Goal: Feedback & Contribution: Leave review/rating

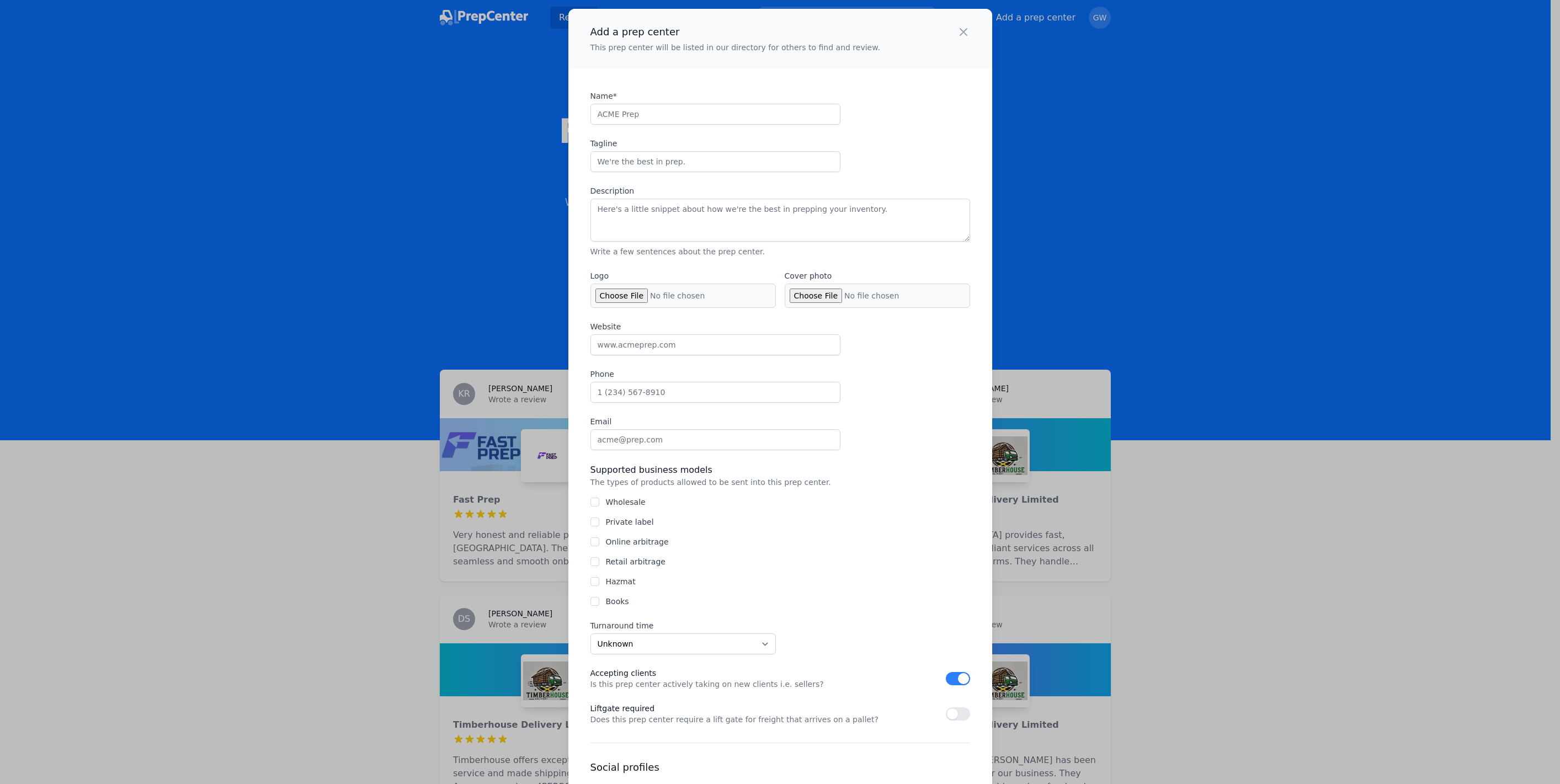
select select "US"
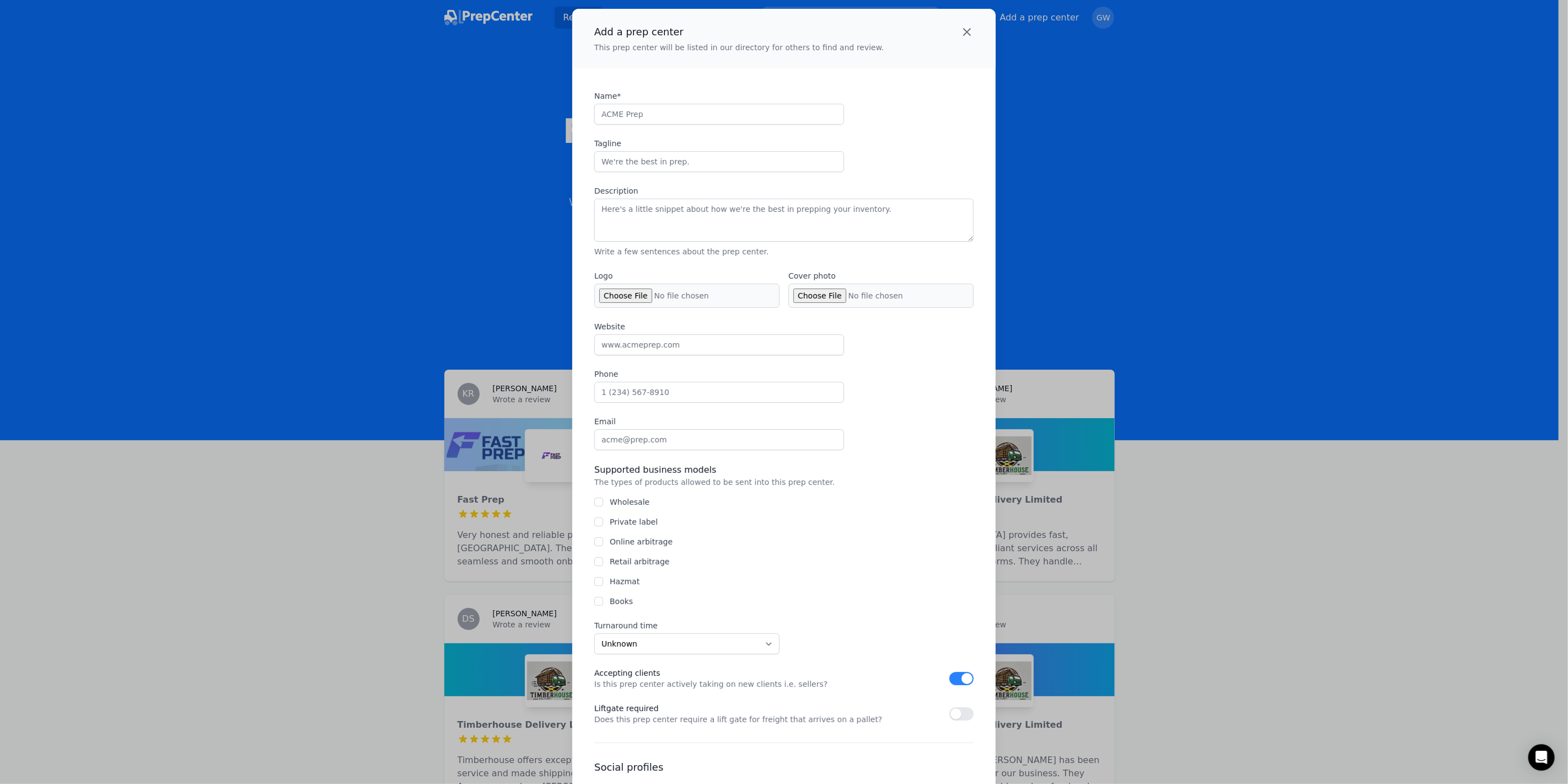
click at [967, 35] on icon "button" at bounding box center [967, 31] width 13 height 13
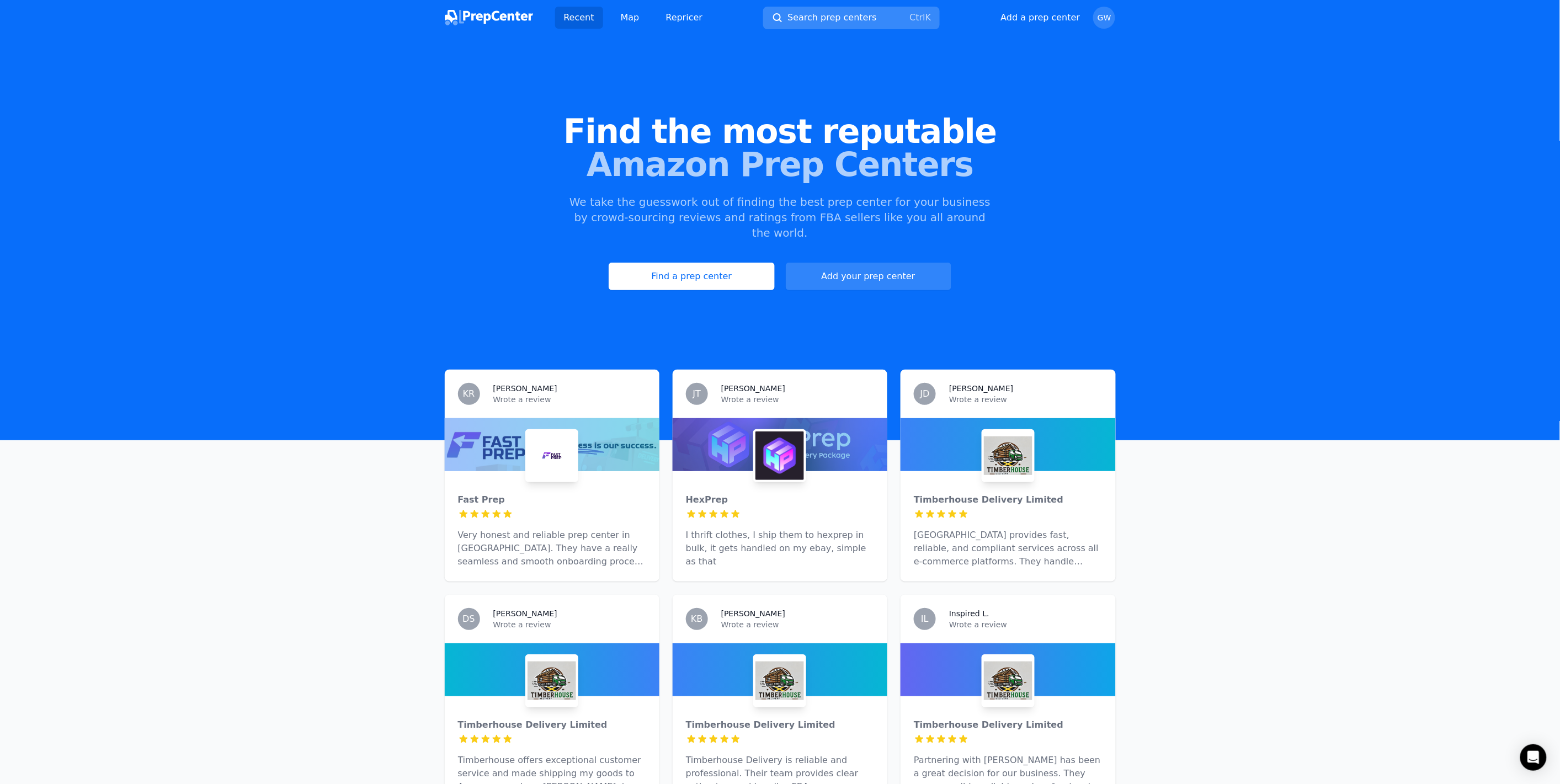
click at [801, 24] on button "Search prep centers Ctrl K" at bounding box center [851, 17] width 176 height 22
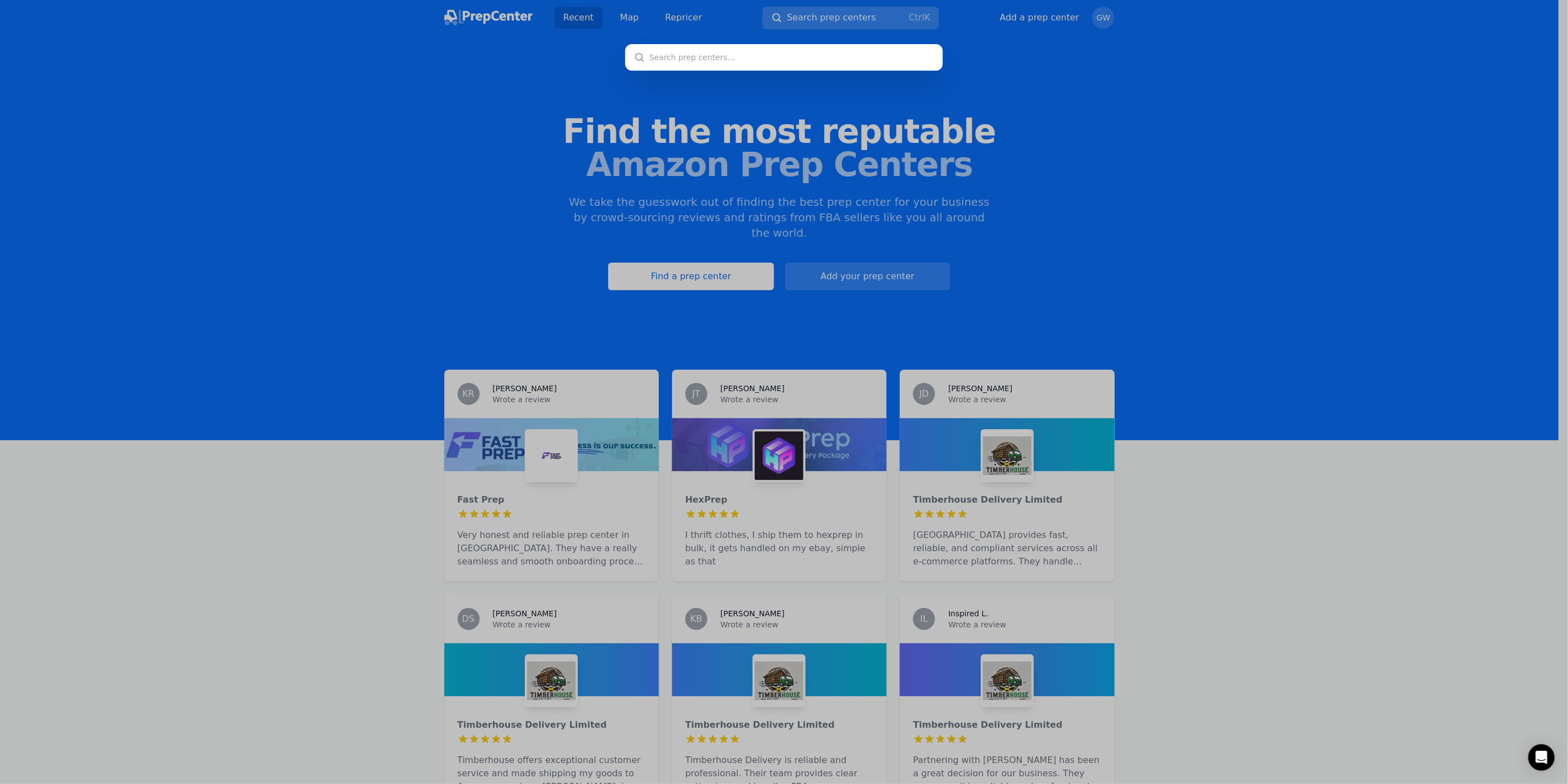
click at [805, 20] on div at bounding box center [784, 392] width 1568 height 784
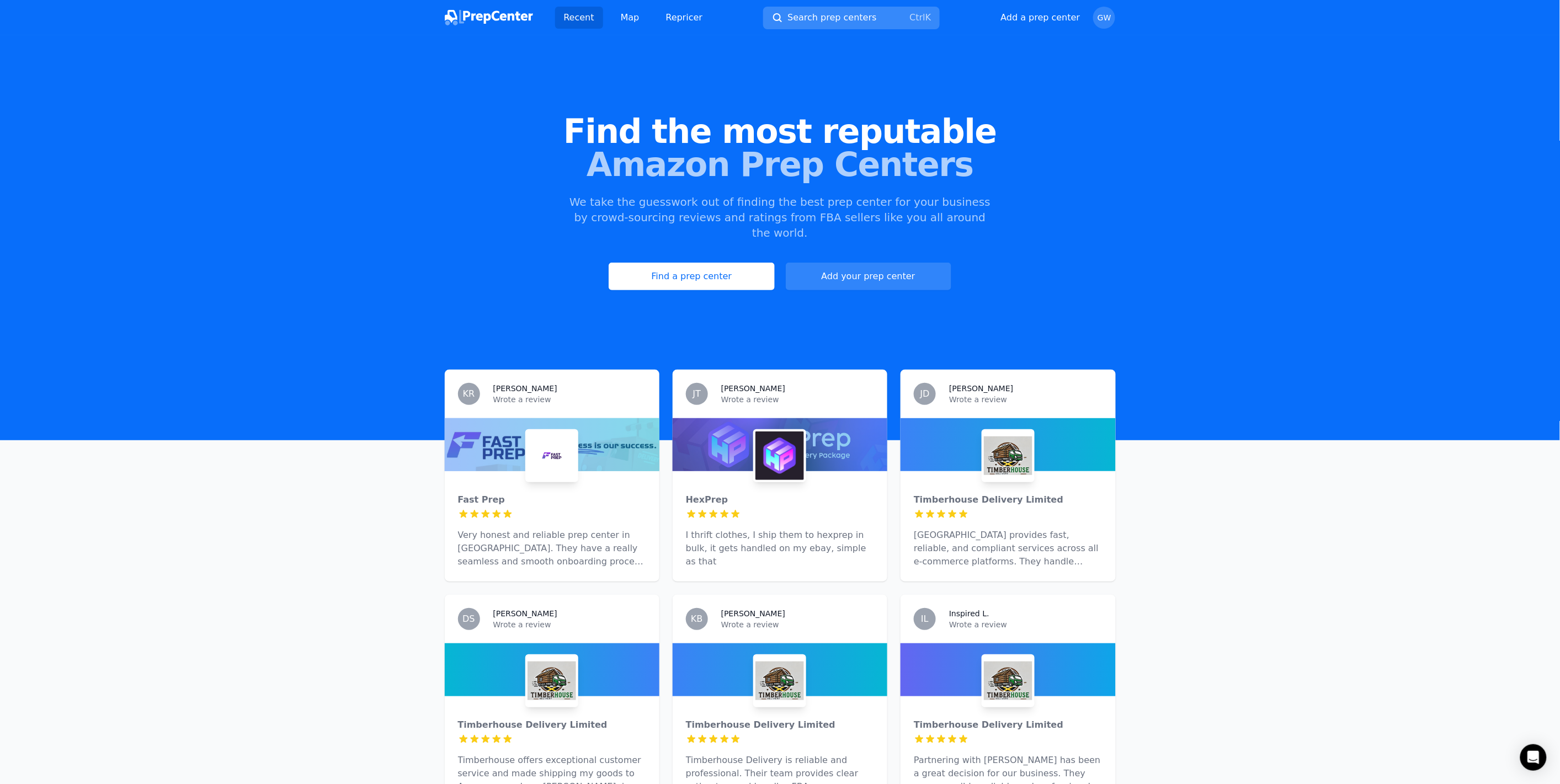
click at [809, 18] on span "Search prep centers" at bounding box center [831, 17] width 89 height 13
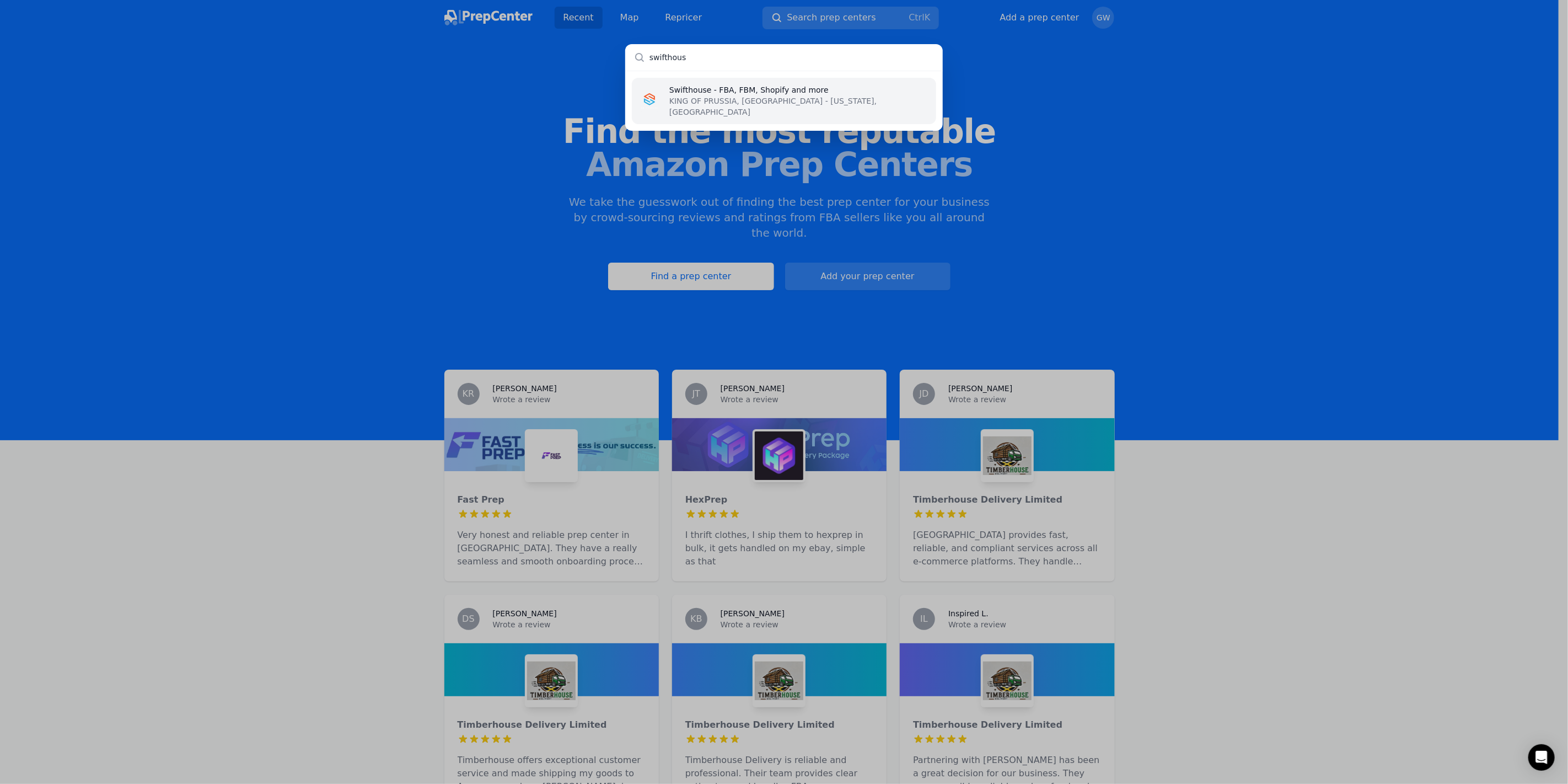
type input "swifthouse"
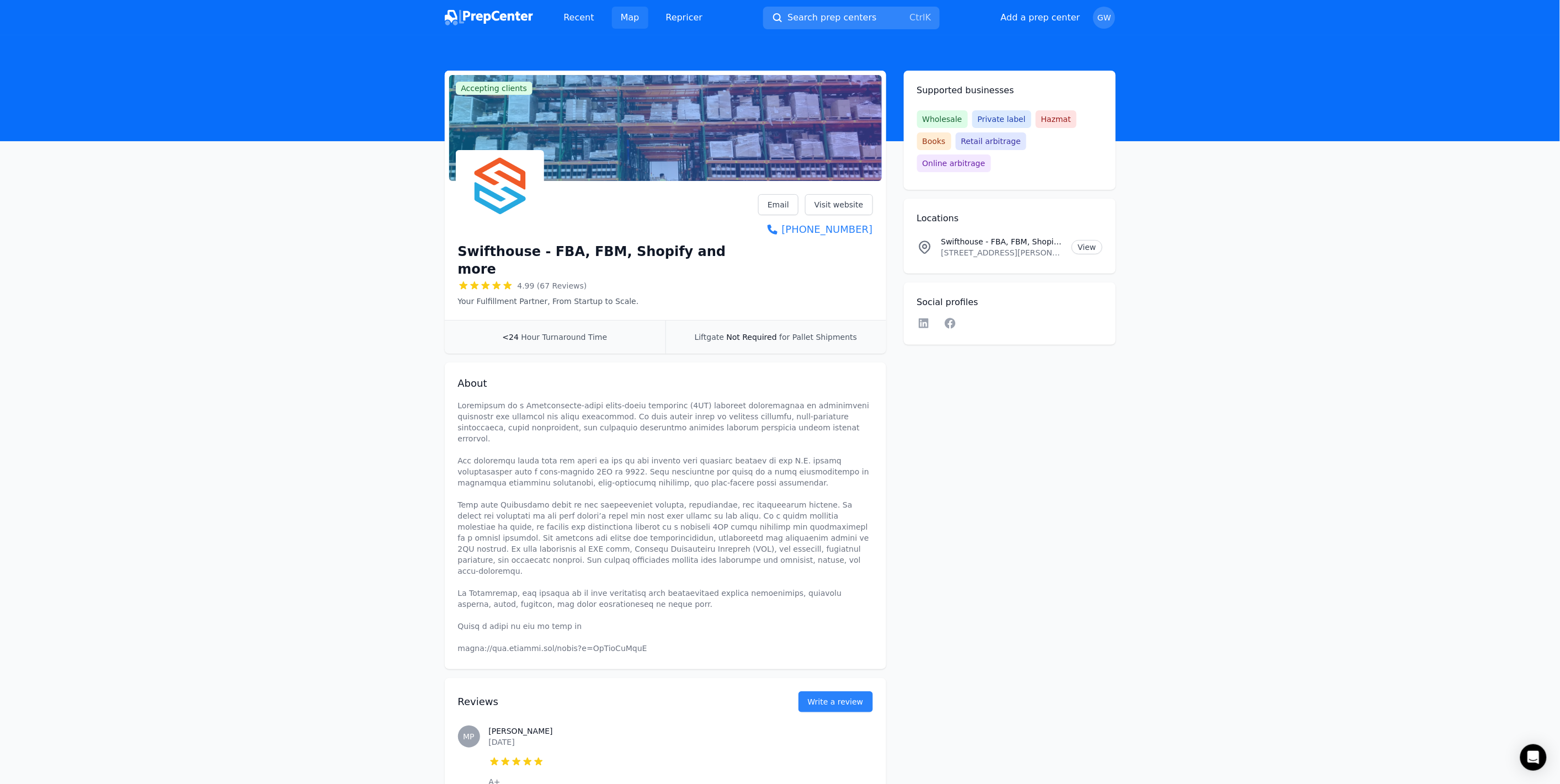
click at [620, 11] on link "Map" at bounding box center [630, 17] width 37 height 22
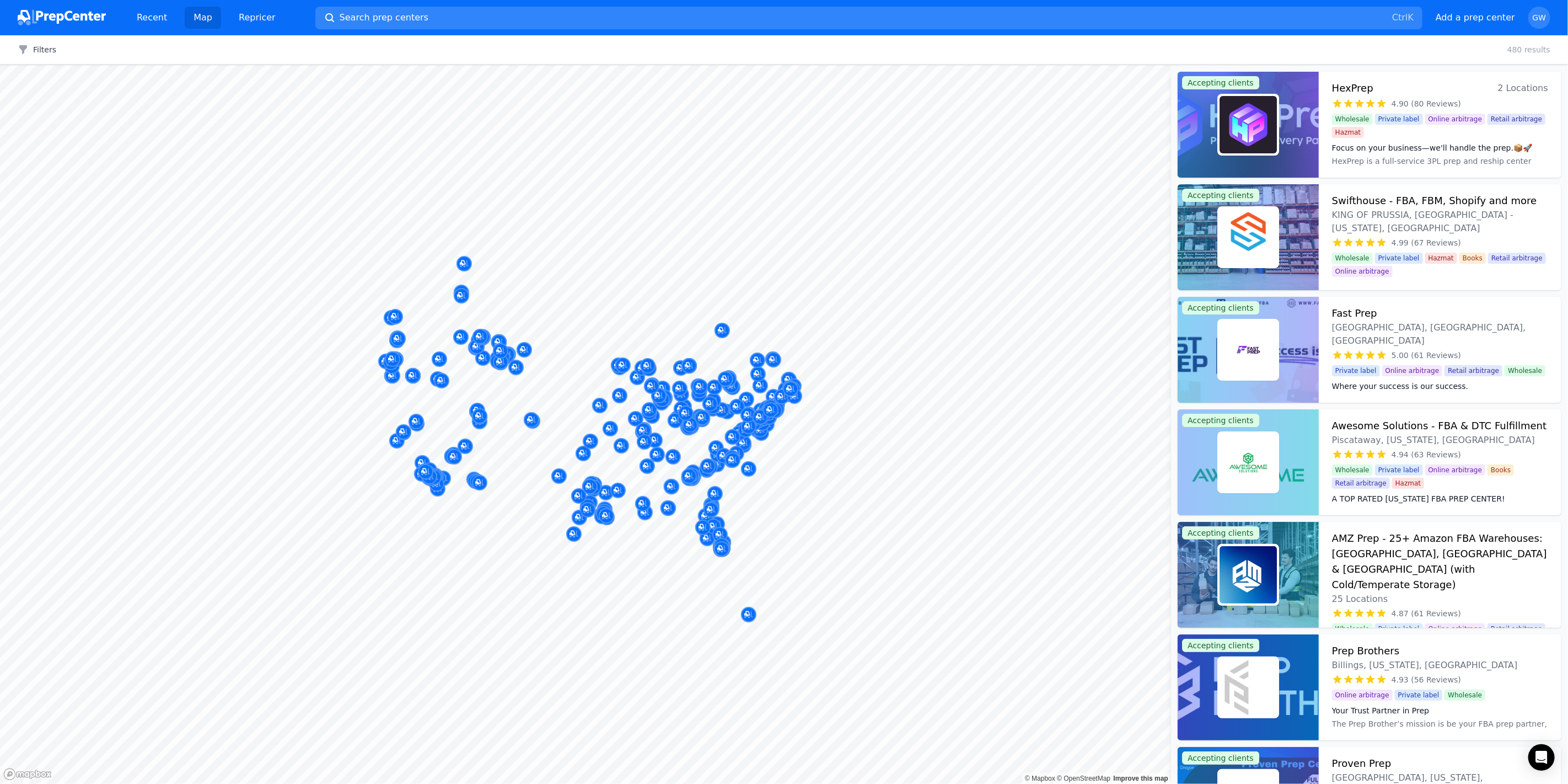
click at [1304, 124] on div "Map © Mapbox © OpenStreetMap Improve this map Accepting clients HexPrep 2 Locat…" at bounding box center [784, 424] width 1568 height 719
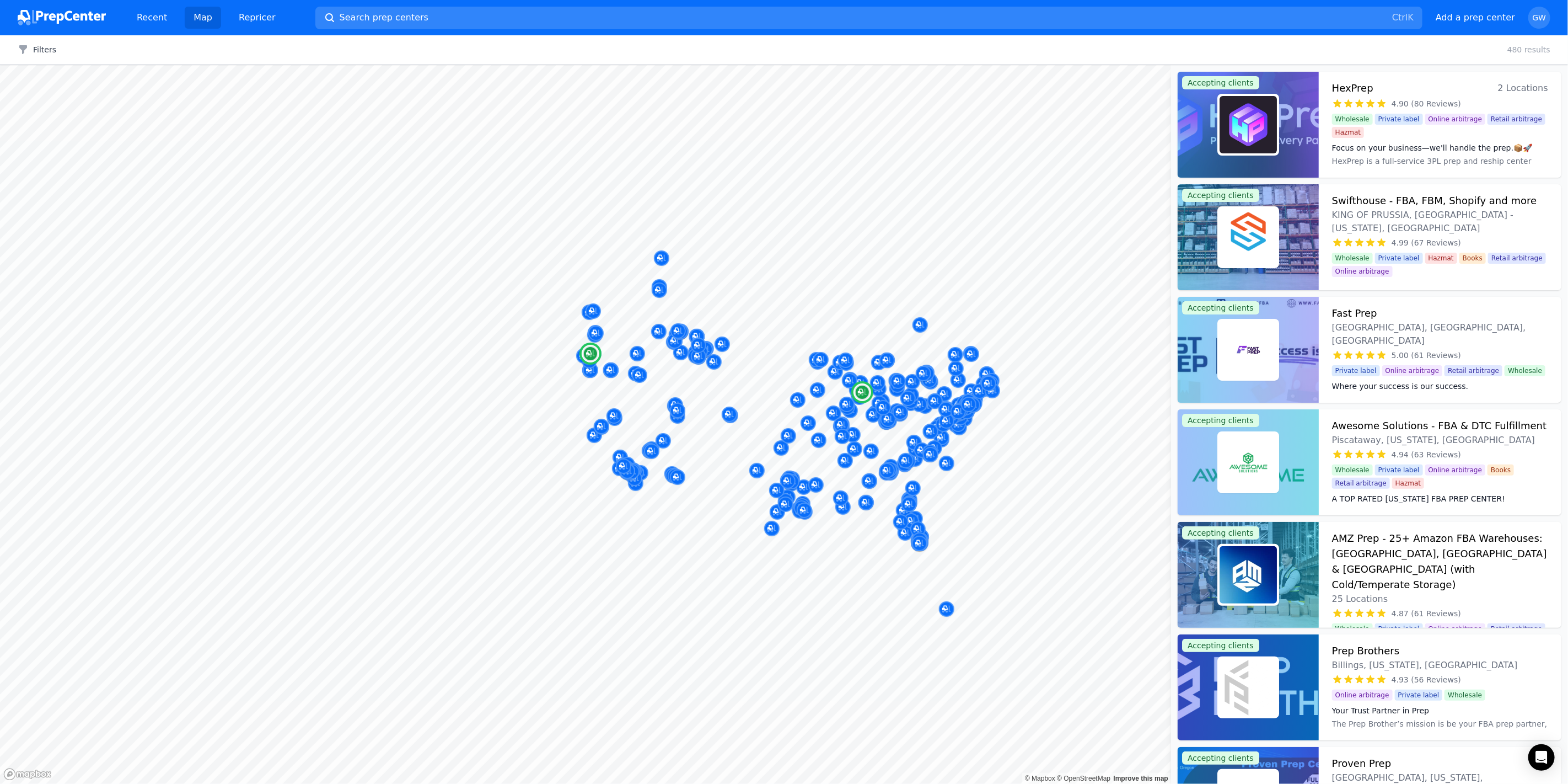
click at [1220, 124] on img at bounding box center [1248, 124] width 57 height 57
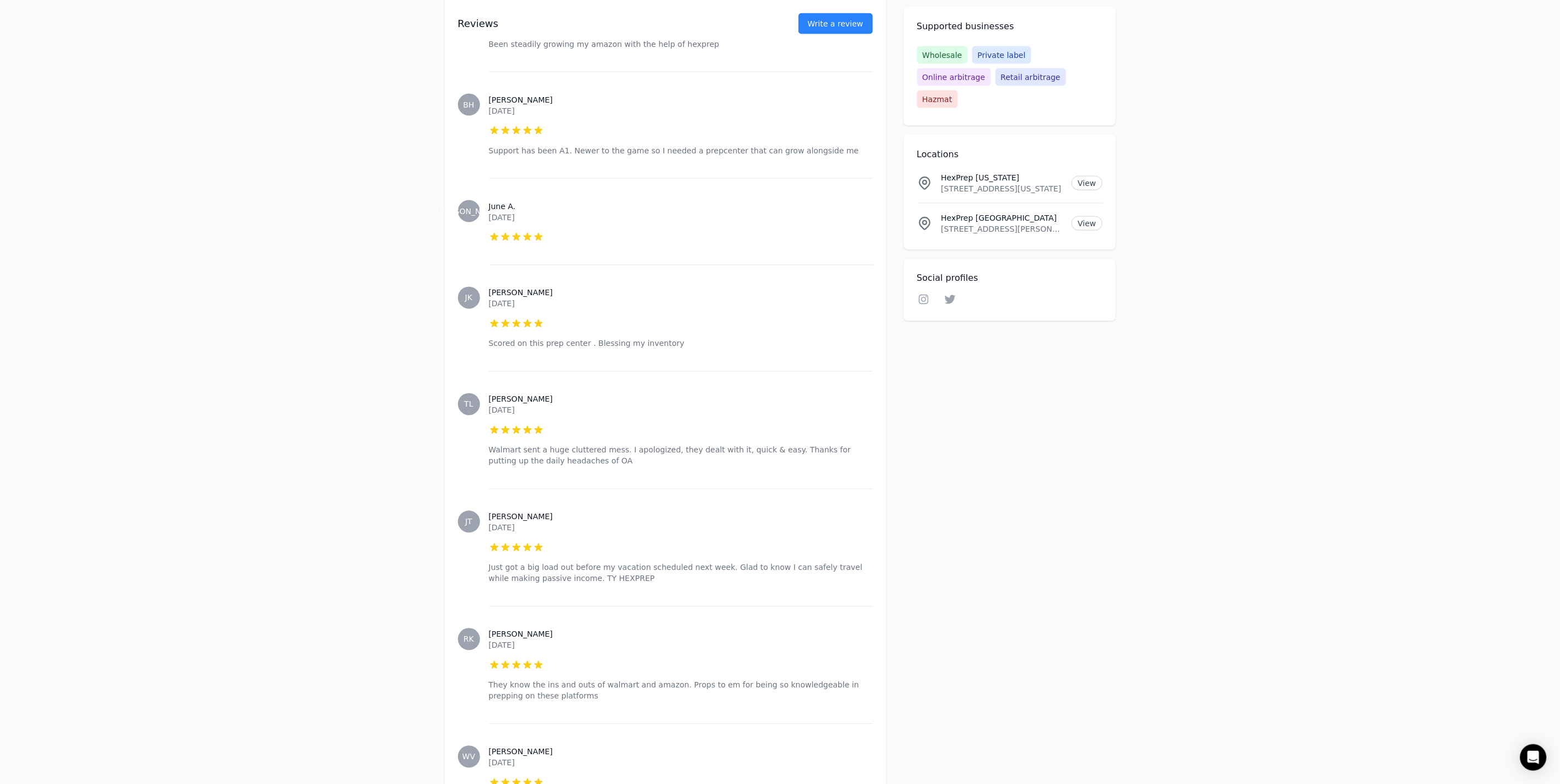
scroll to position [857, 0]
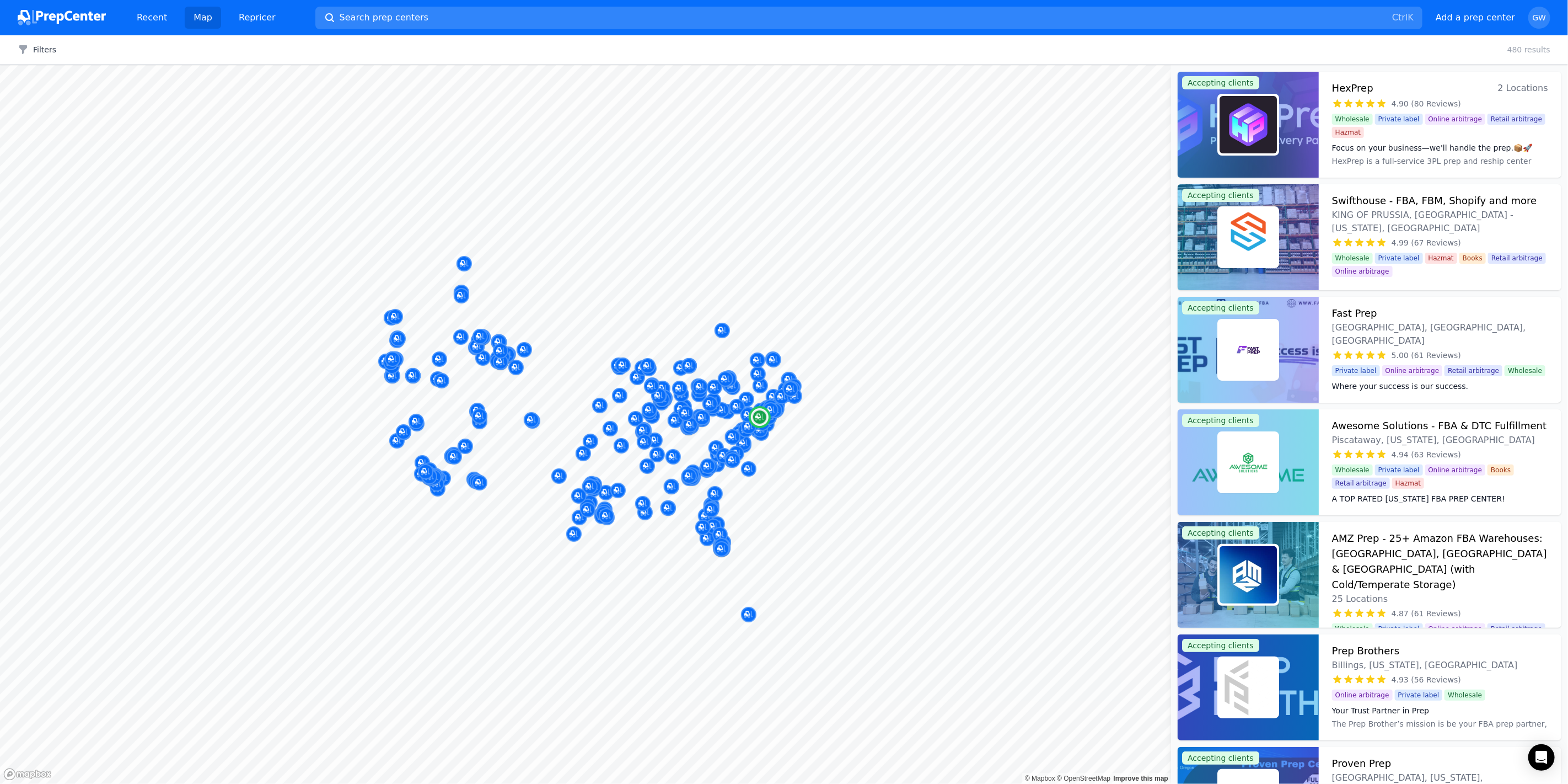
click at [1394, 210] on span "KING OF PRUSSIA, [GEOGRAPHIC_DATA] - [US_STATE], [GEOGRAPHIC_DATA]" at bounding box center [1441, 222] width 217 height 27
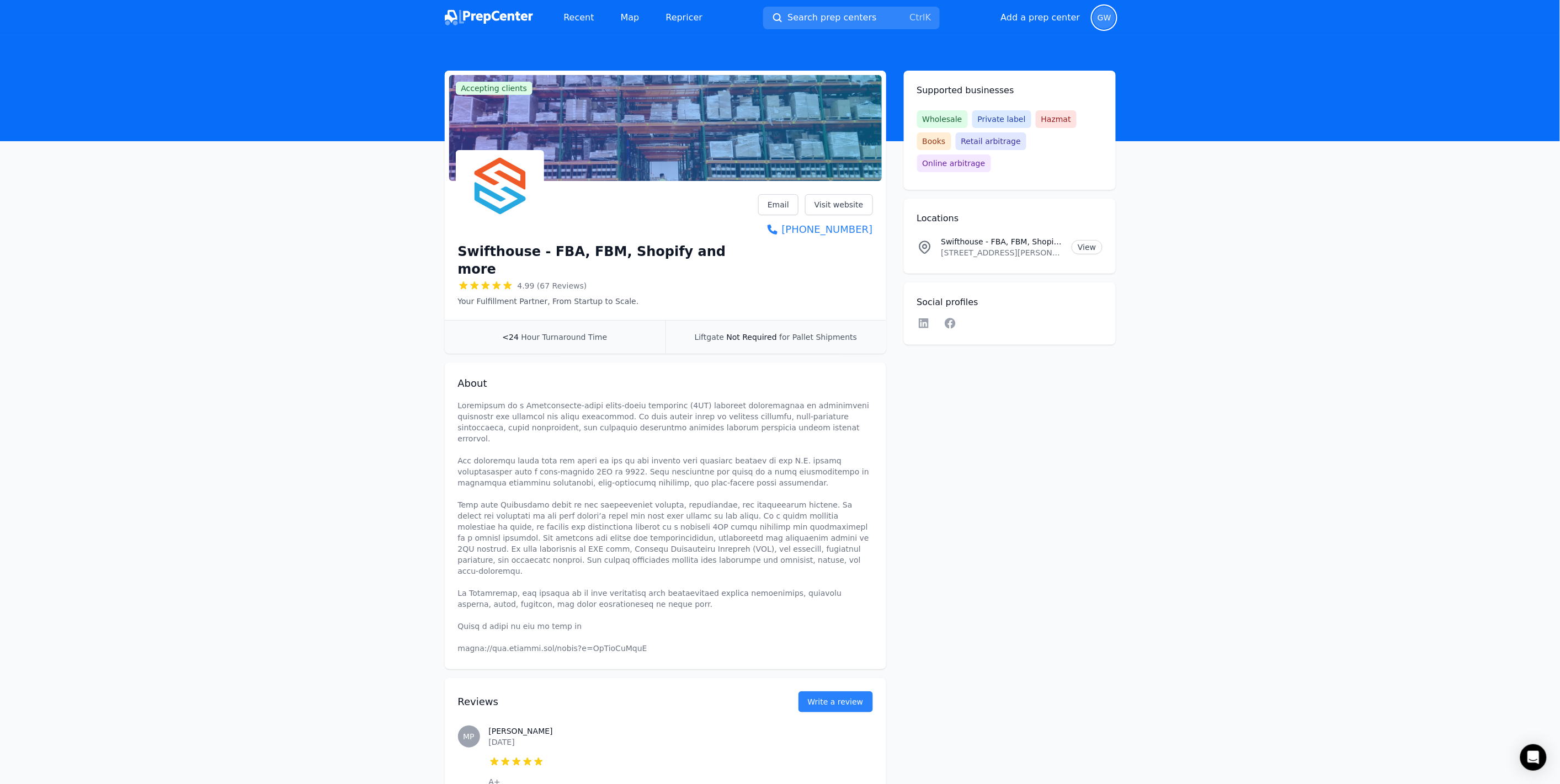
click at [1106, 20] on span "GW" at bounding box center [1104, 17] width 13 height 8
click at [1001, 108] on p "Sign out" at bounding box center [1035, 112] width 137 height 11
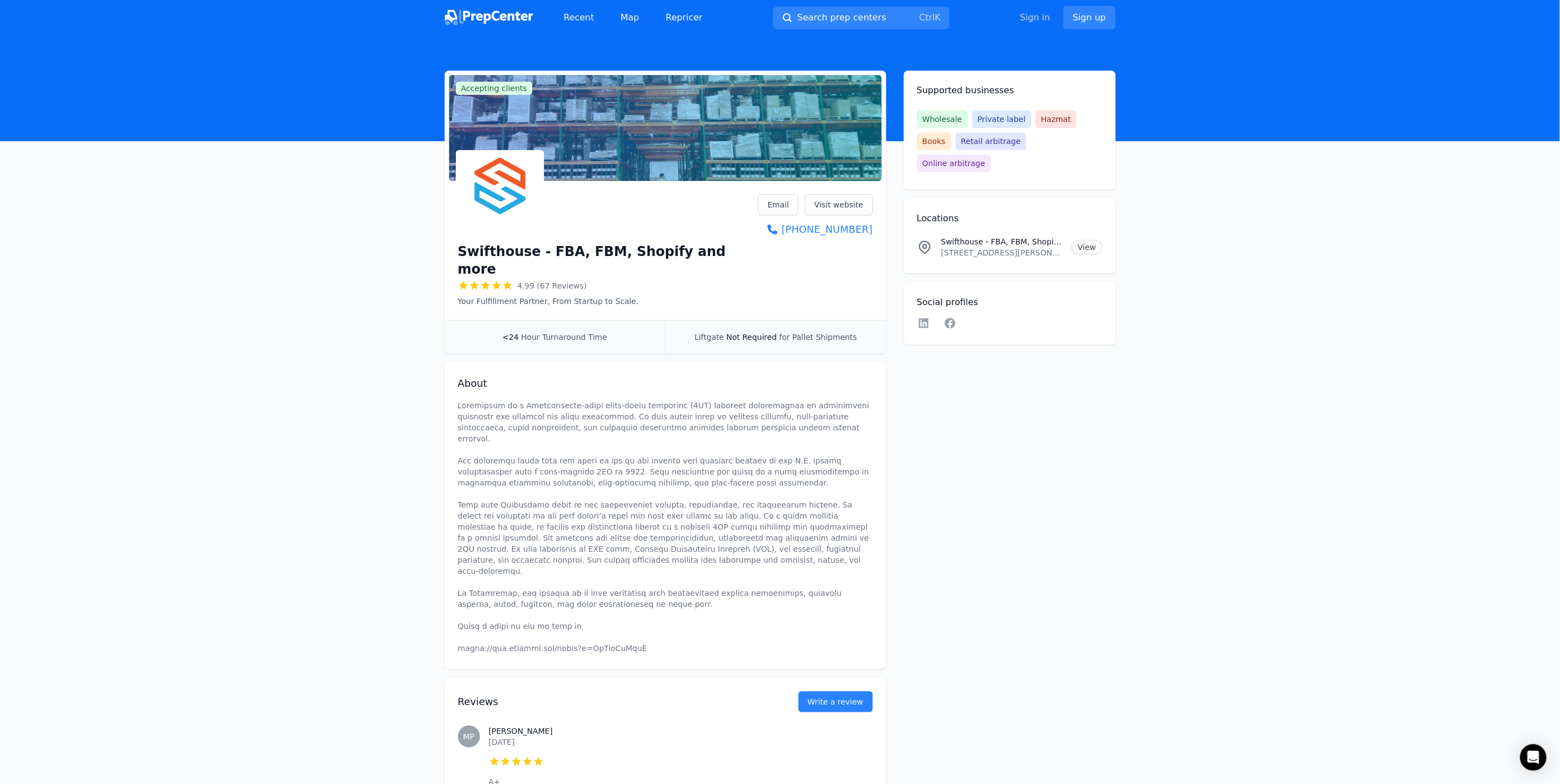
click at [1039, 13] on link "Sign in" at bounding box center [1035, 17] width 30 height 13
click at [1036, 14] on link "Sign in" at bounding box center [1035, 17] width 30 height 13
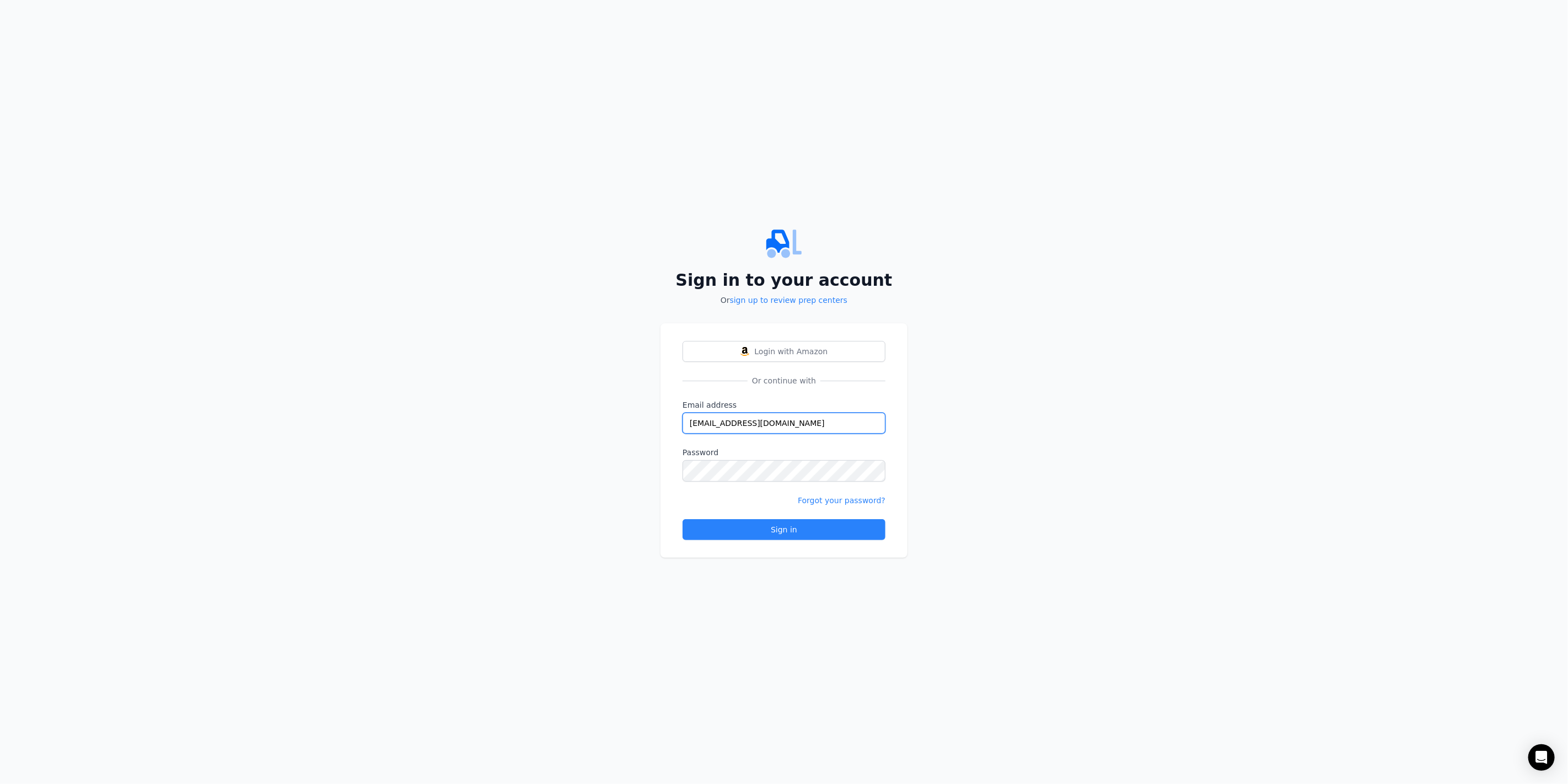
click at [703, 422] on input "[EMAIL_ADDRESS][DOMAIN_NAME]" at bounding box center [784, 422] width 203 height 21
click at [753, 426] on input "[EMAIL_ADDRESS][DOMAIN_NAME]" at bounding box center [784, 422] width 203 height 21
click at [786, 413] on input "re.dgo.r.ill.abooks.@[DOMAIN_NAME]" at bounding box center [784, 422] width 203 height 21
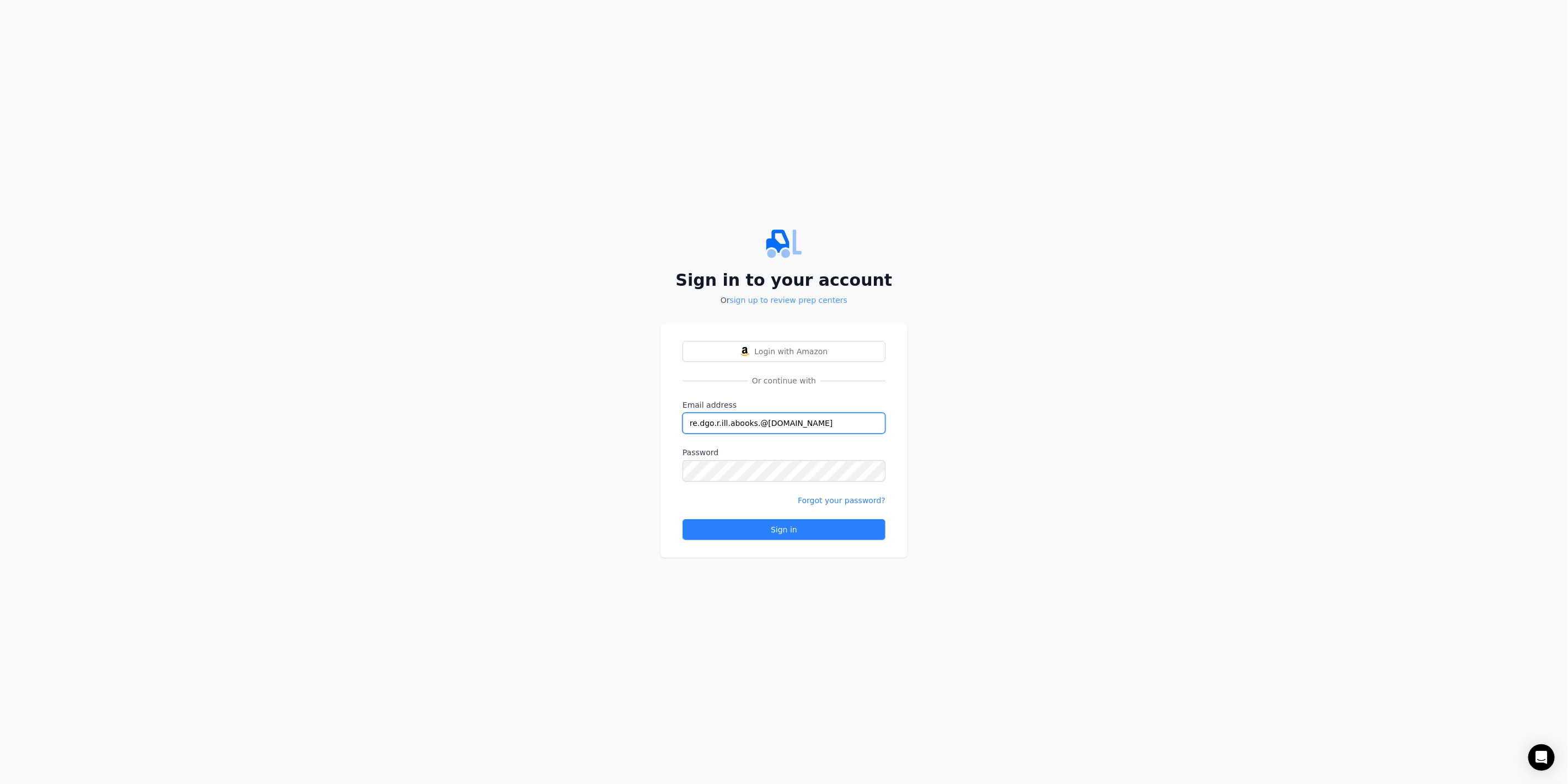
type input "re.dgo.r.ill.abooks.@[DOMAIN_NAME]"
click at [805, 303] on link "sign up to review prep centers" at bounding box center [788, 300] width 117 height 9
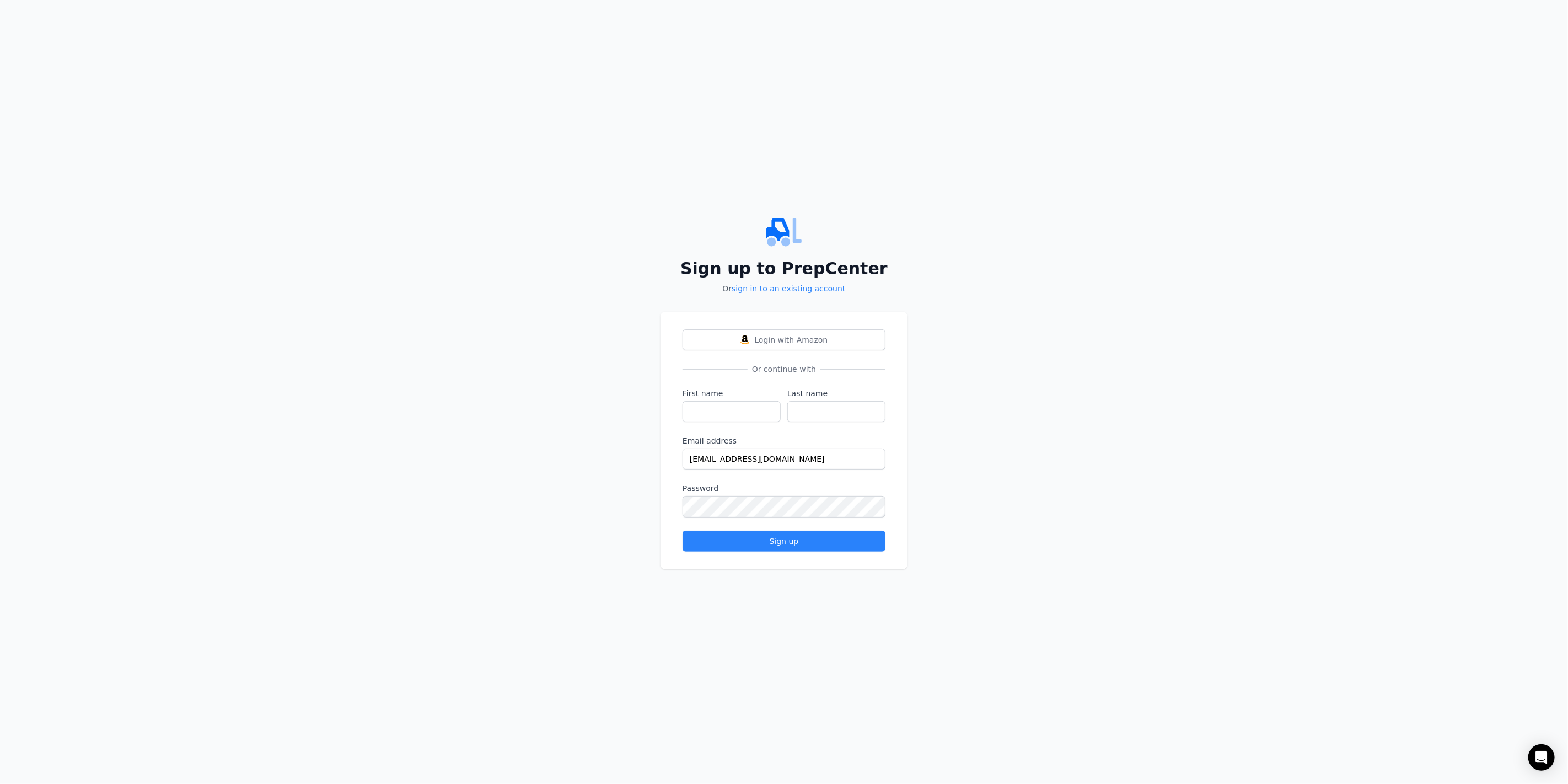
click at [737, 449] on div "Email address [EMAIL_ADDRESS][DOMAIN_NAME]" at bounding box center [784, 452] width 203 height 34
click at [737, 450] on input "[EMAIL_ADDRESS][DOMAIN_NAME]" at bounding box center [784, 458] width 203 height 21
paste input "go.r.ill.abooks."
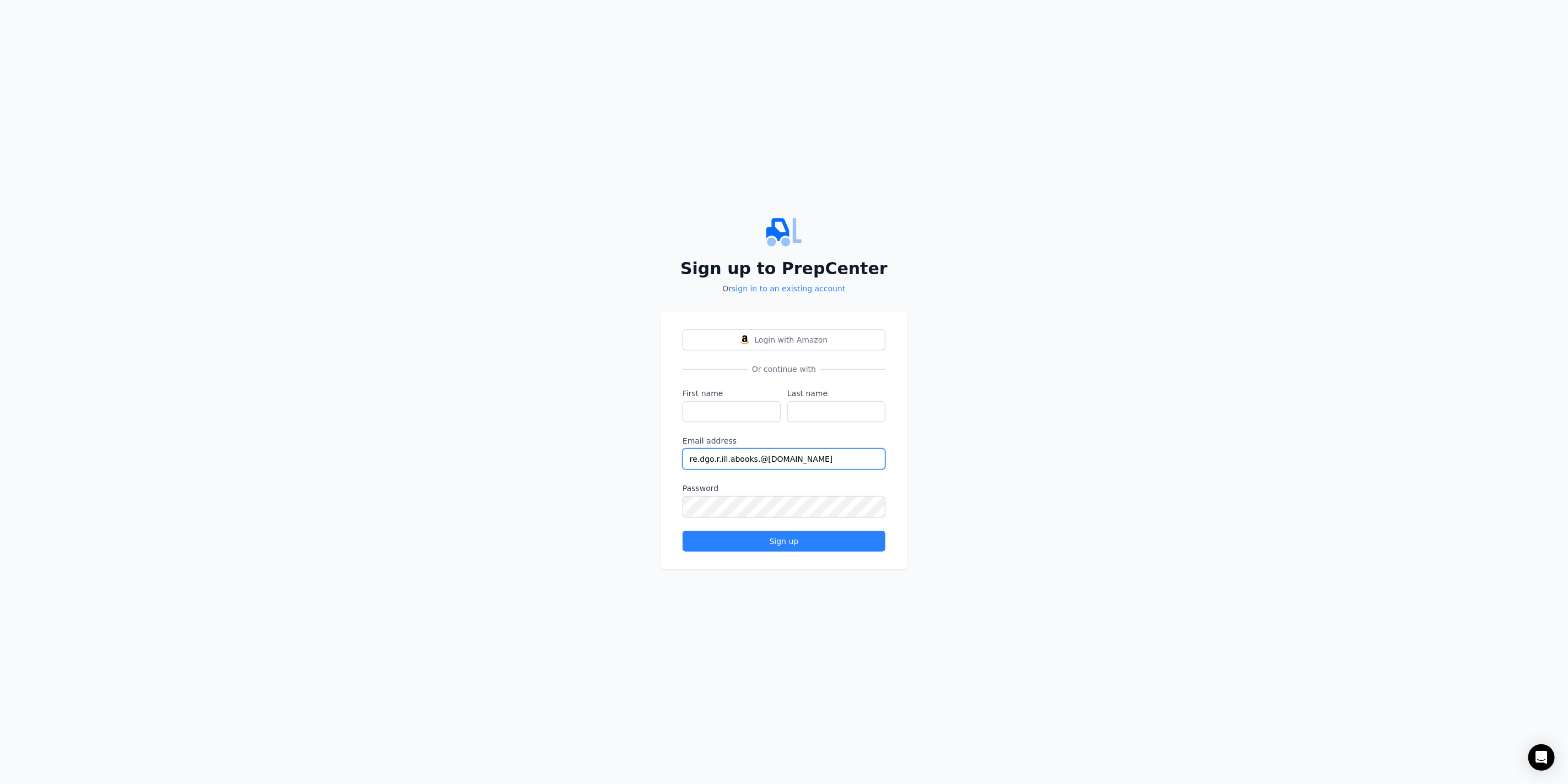
type input "re.dgo.r.ill.abooks.@[DOMAIN_NAME]"
click at [729, 415] on input "First name" at bounding box center [732, 411] width 98 height 21
type input "[PERSON_NAME]"
click at [768, 543] on div "Sign up" at bounding box center [784, 541] width 184 height 11
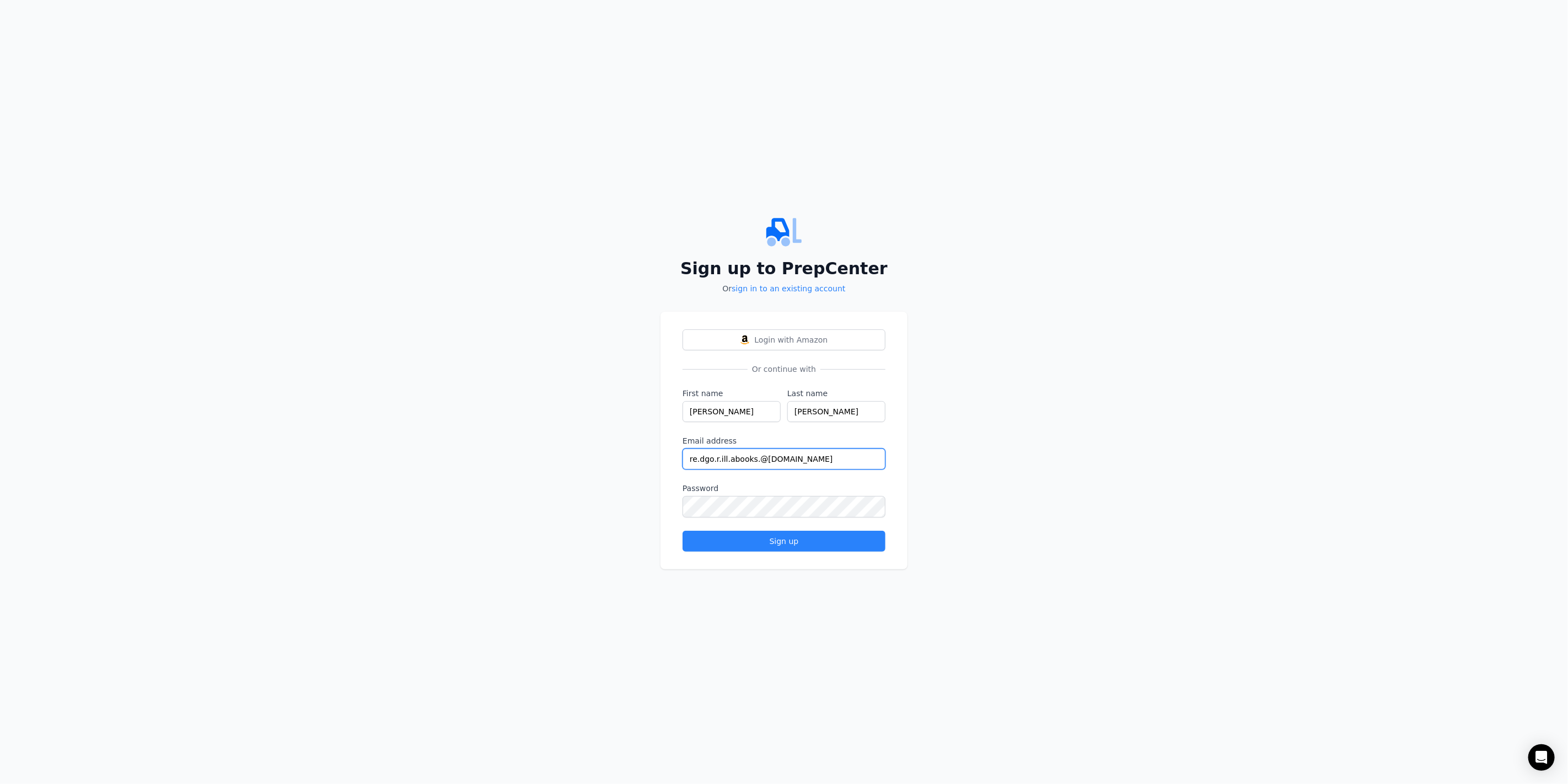
click at [775, 464] on input "re.dgo.r.ill.abooks.@[DOMAIN_NAME]" at bounding box center [784, 458] width 203 height 21
click at [769, 541] on div "Sign up" at bounding box center [784, 541] width 184 height 11
click at [771, 542] on div "Sign up" at bounding box center [784, 541] width 184 height 11
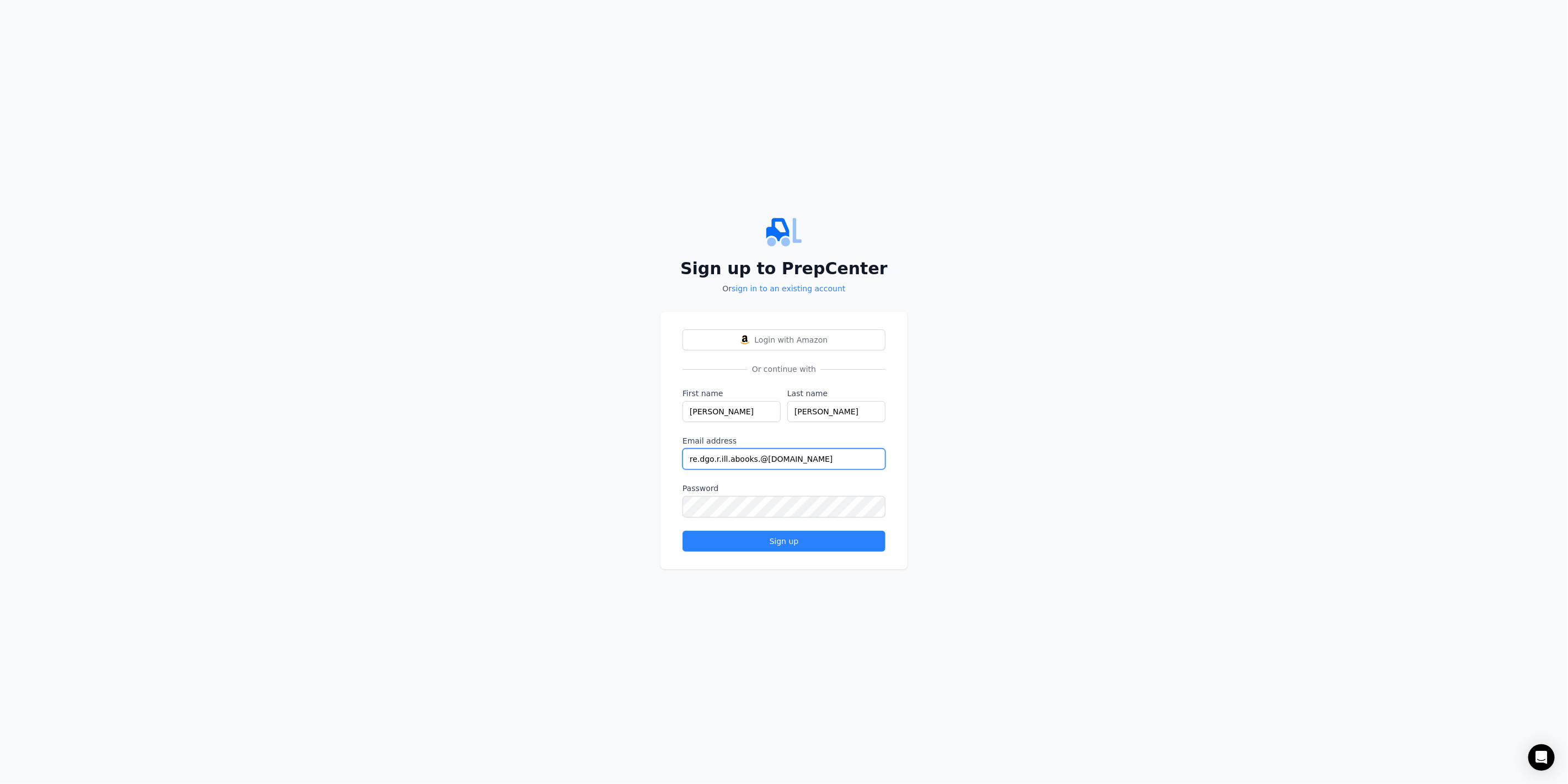
click at [749, 456] on input "re.dgo.r.ill.abooks.@[DOMAIN_NAME]" at bounding box center [784, 458] width 203 height 21
click at [754, 461] on input "re.dgo.r.ill.abooks.@[DOMAIN_NAME]" at bounding box center [784, 458] width 203 height 21
click at [730, 460] on input "[EMAIL_ADDRESS][DOMAIN_NAME]" at bounding box center [784, 458] width 203 height 21
type input "[EMAIL_ADDRESS][DOMAIN_NAME]"
click at [763, 547] on button "Sign up" at bounding box center [784, 541] width 203 height 21
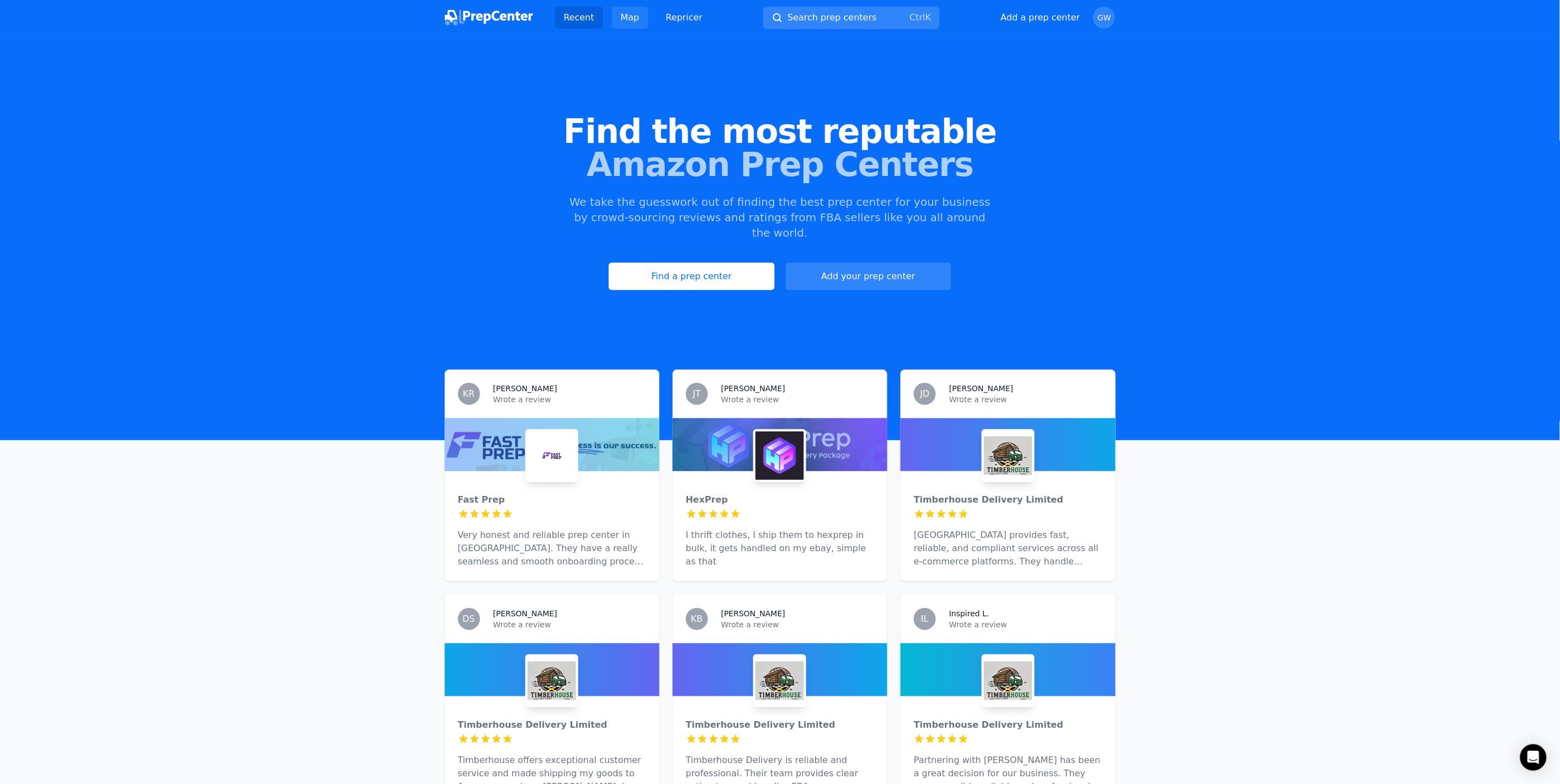
click at [621, 15] on link "Map" at bounding box center [630, 17] width 37 height 22
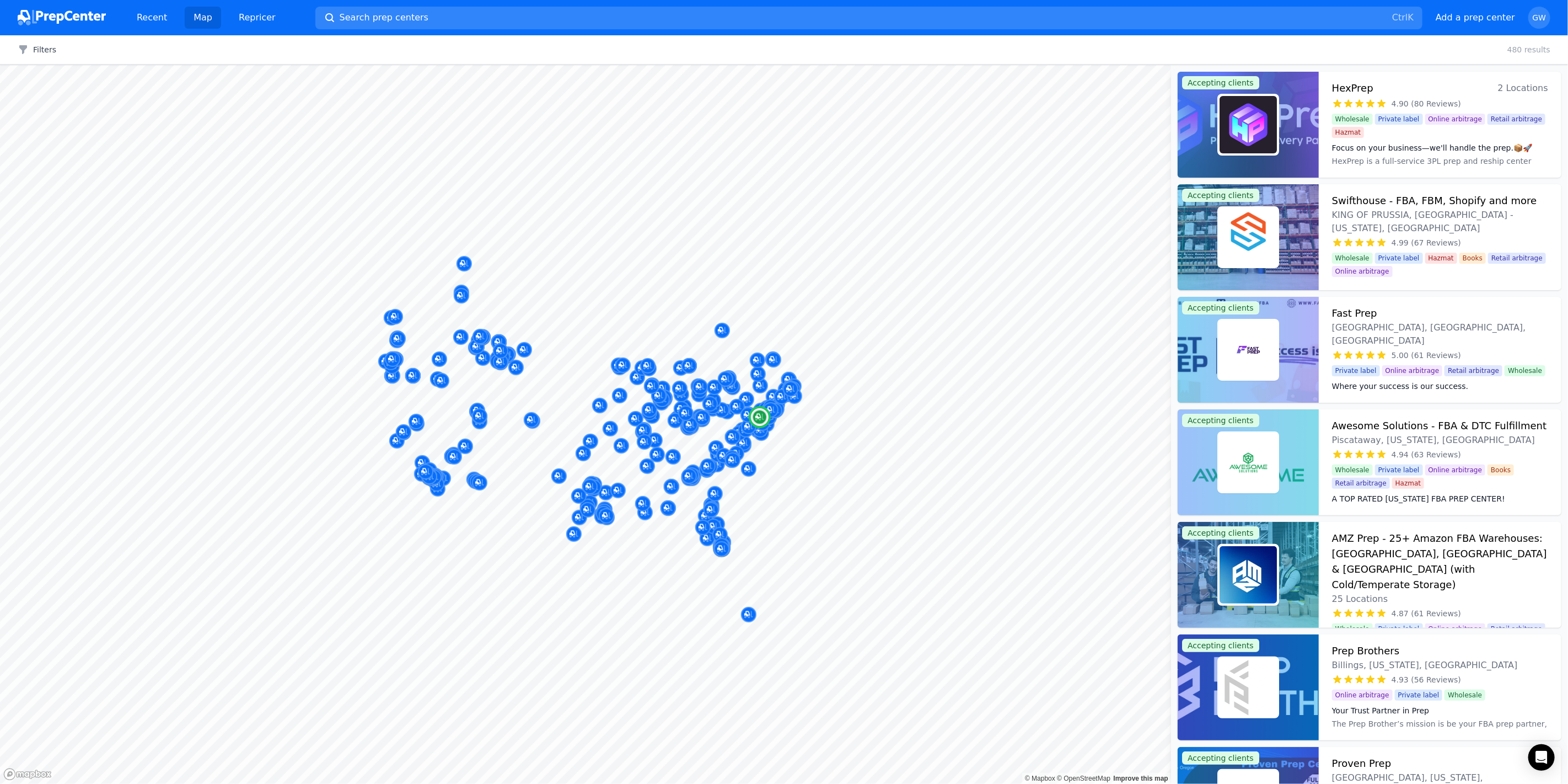
click at [1297, 222] on div at bounding box center [1248, 237] width 141 height 106
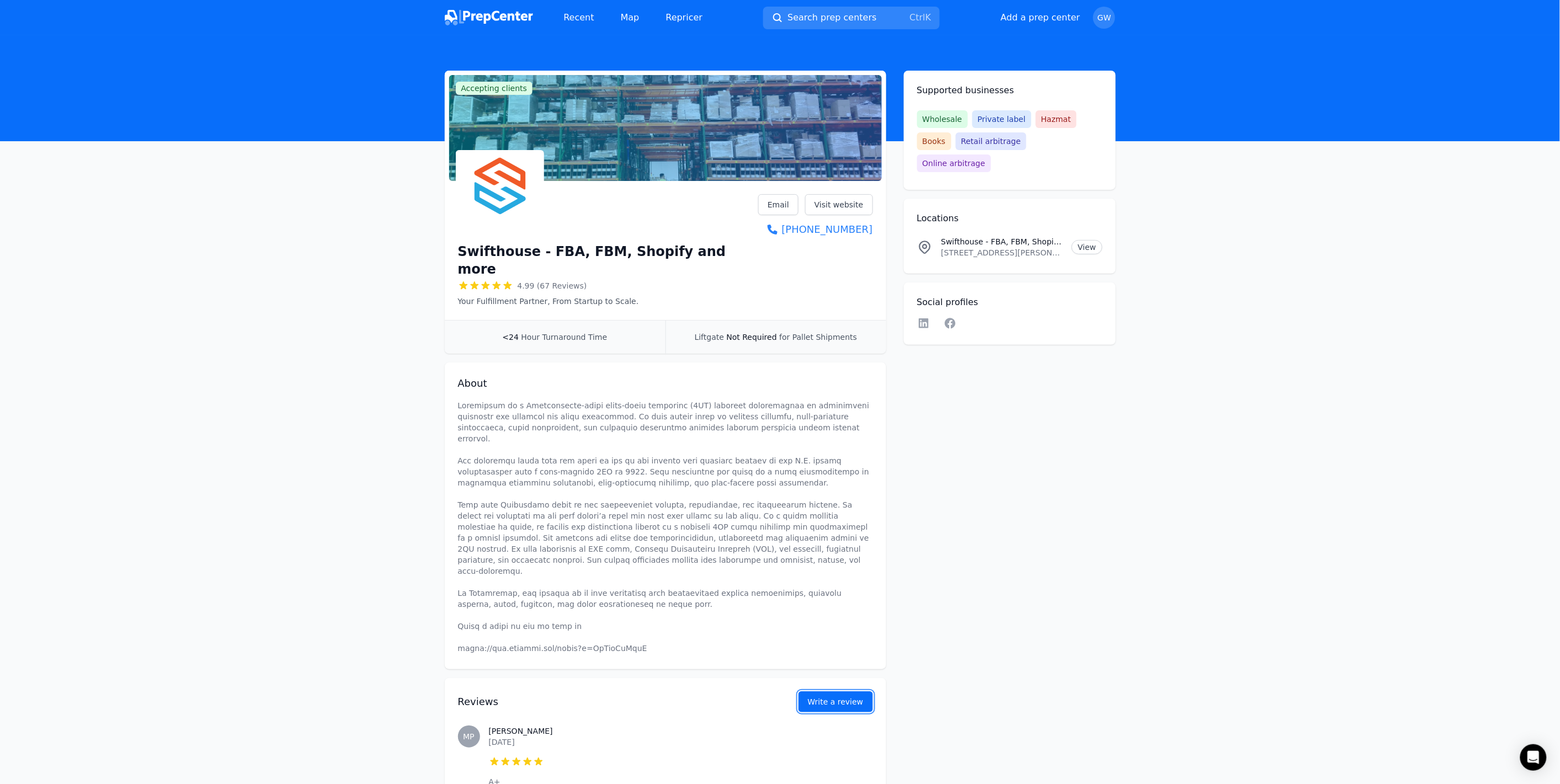
click at [844, 691] on button "Write a review" at bounding box center [836, 701] width 74 height 21
